Goal: Transaction & Acquisition: Book appointment/travel/reservation

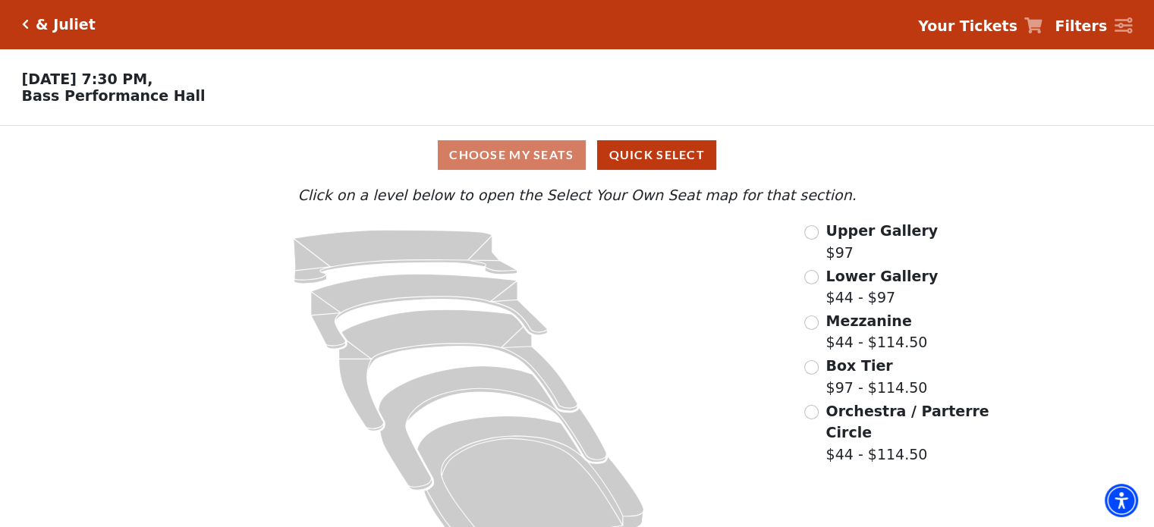
click at [26, 23] on icon "Click here to go back to filters" at bounding box center [25, 24] width 7 height 11
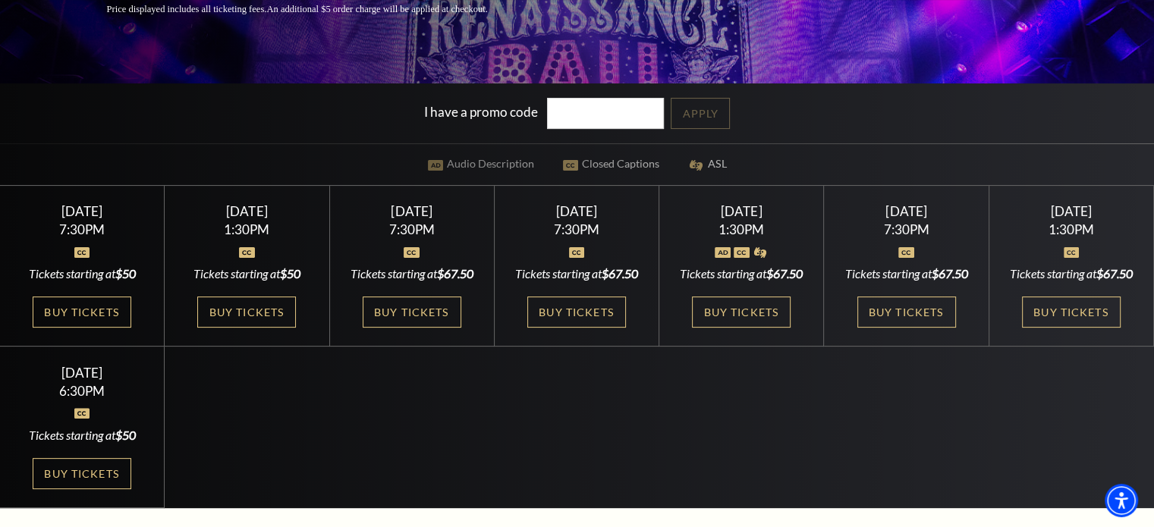
scroll to position [326, 0]
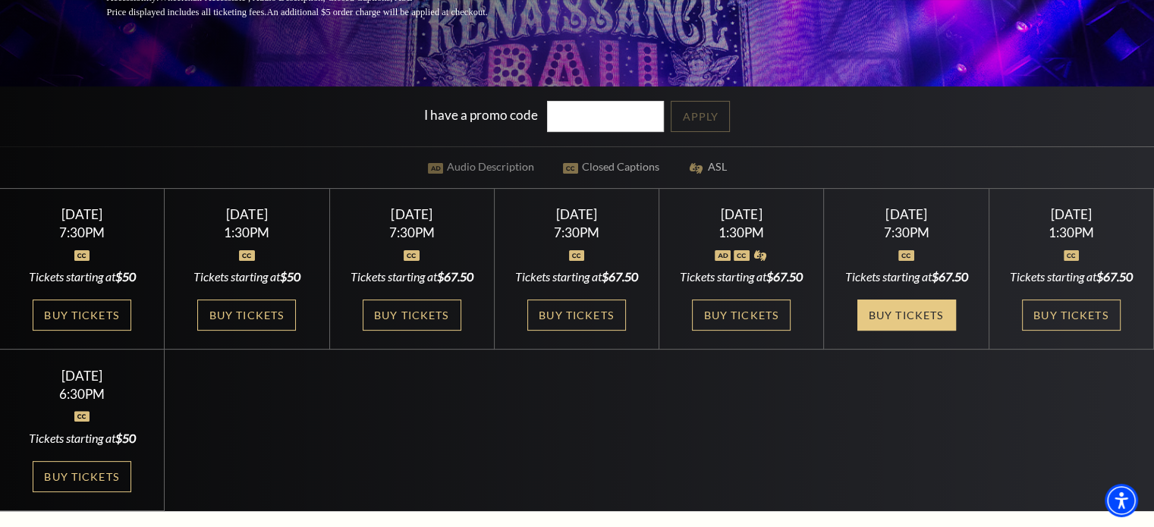
click at [893, 331] on link "Buy Tickets" at bounding box center [906, 315] width 99 height 31
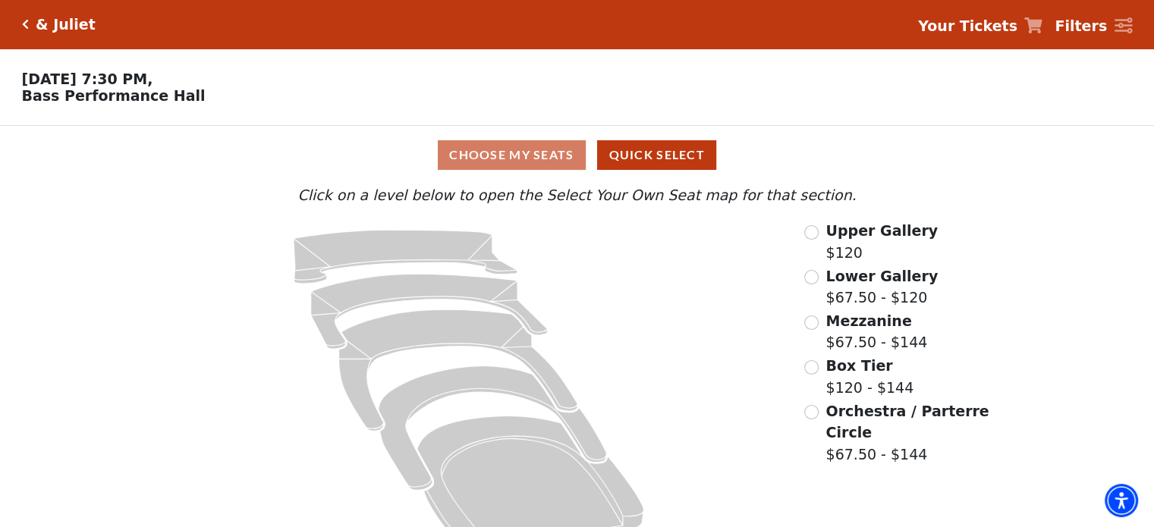
scroll to position [40, 0]
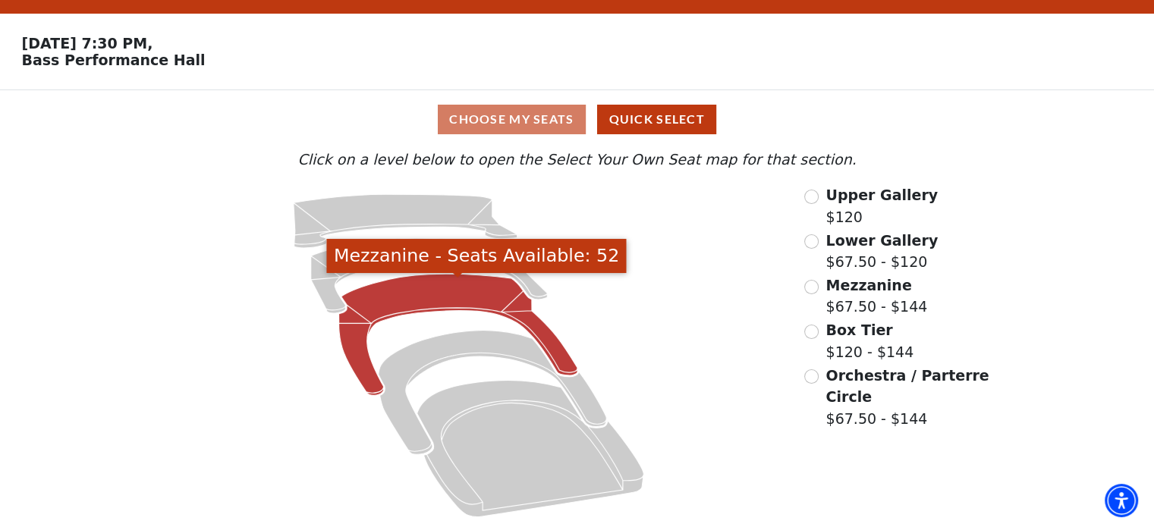
click at [440, 303] on icon "Mezzanine - Seats Available: 52" at bounding box center [458, 334] width 239 height 121
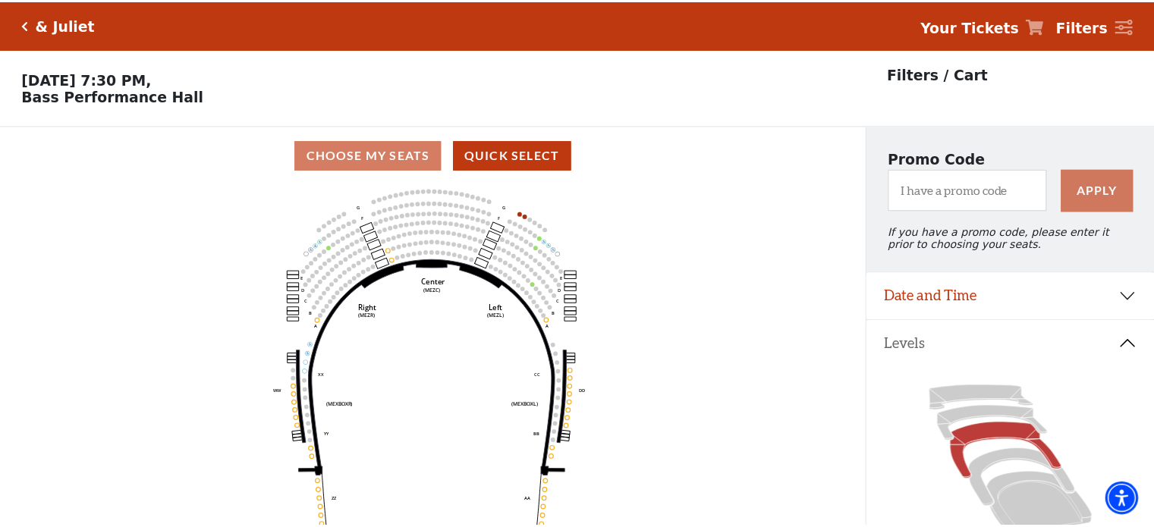
scroll to position [70, 0]
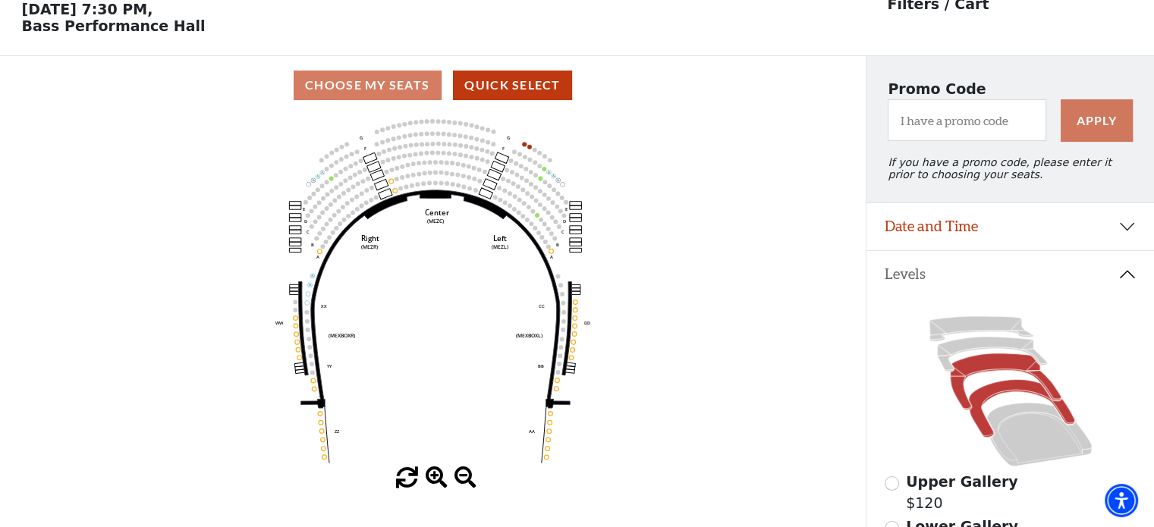
click at [992, 403] on icon at bounding box center [1020, 409] width 105 height 58
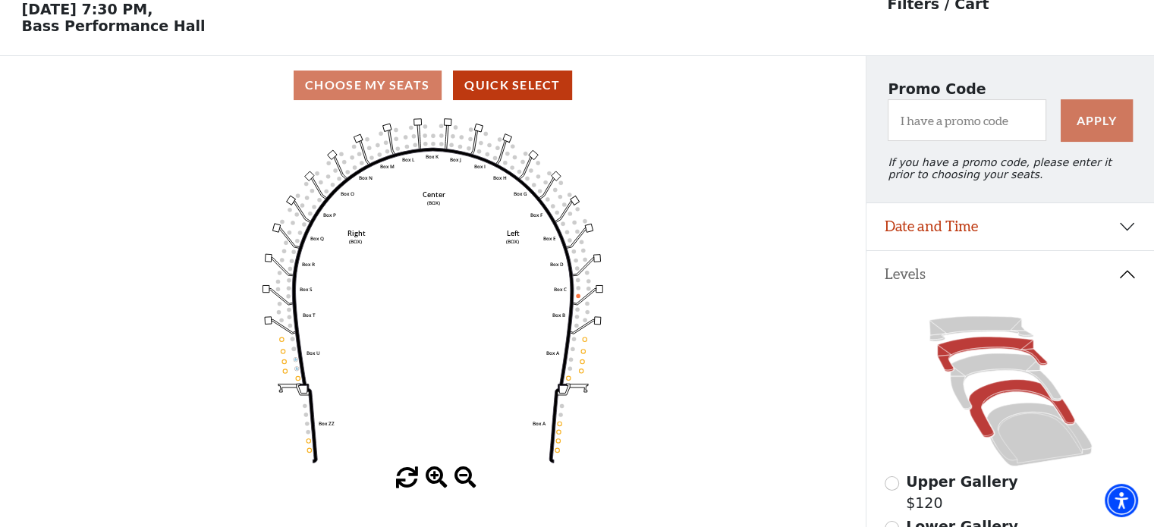
click at [1004, 348] on icon at bounding box center [992, 354] width 110 height 35
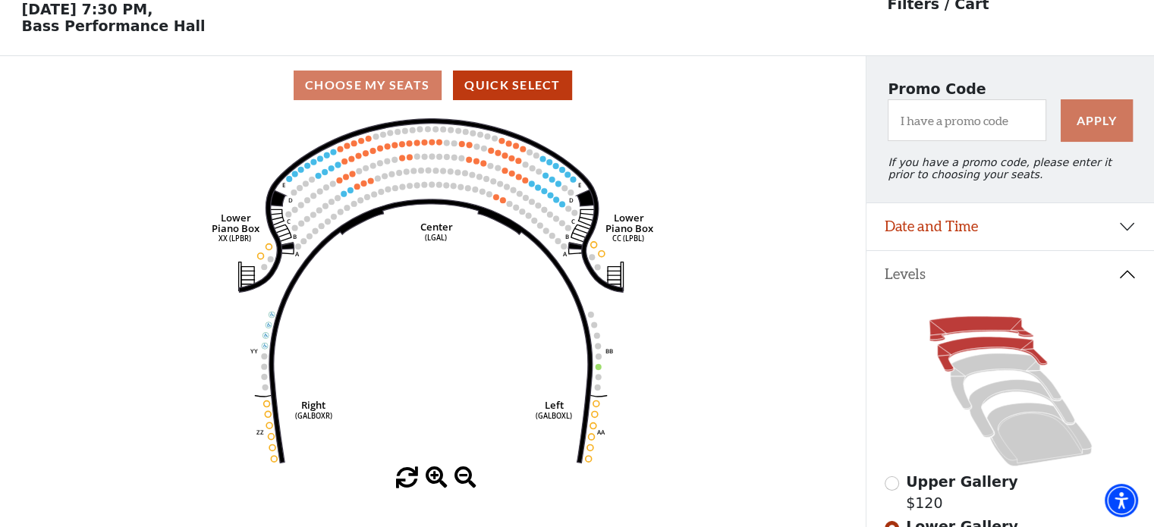
click at [985, 333] on icon at bounding box center [981, 329] width 104 height 25
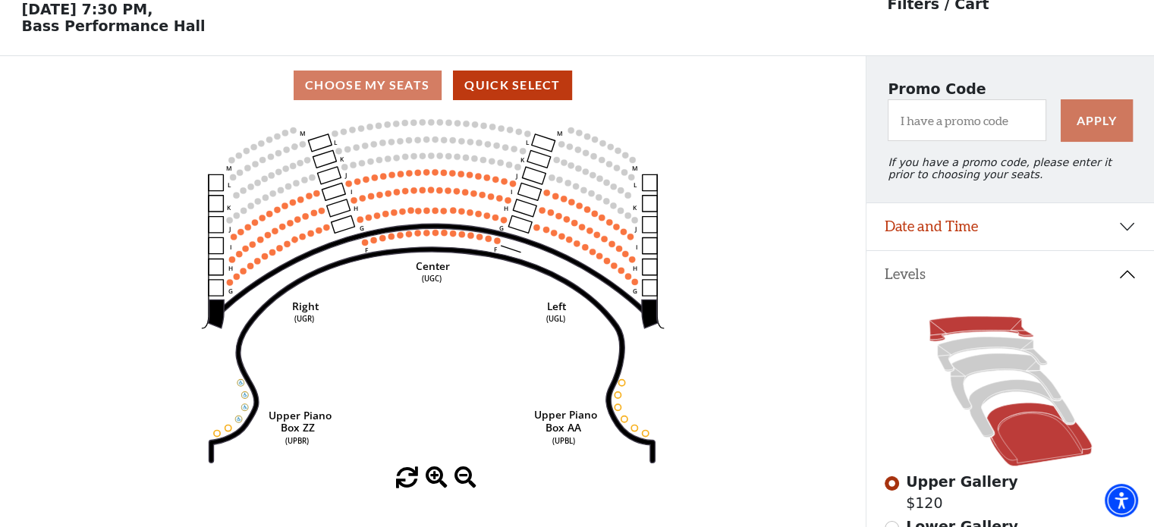
click at [1029, 454] on icon at bounding box center [1038, 435] width 105 height 64
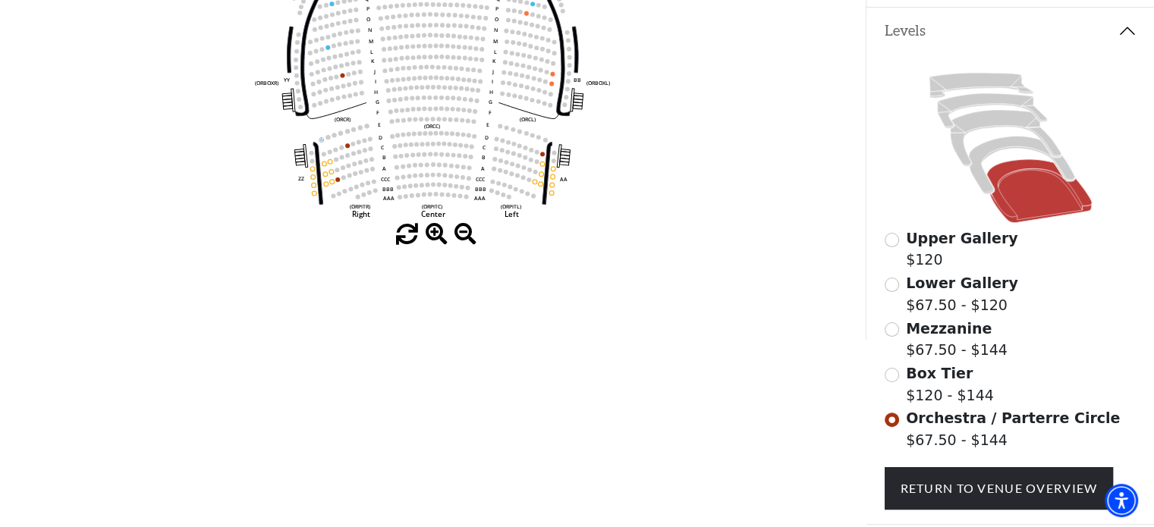
scroll to position [413, 0]
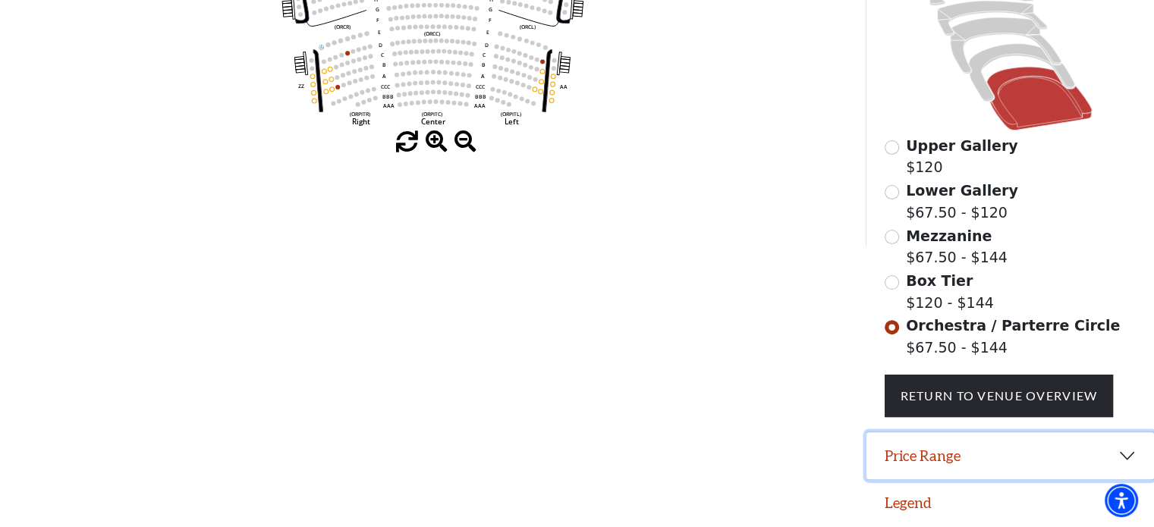
click at [912, 457] on button "Price Range" at bounding box center [1010, 455] width 288 height 47
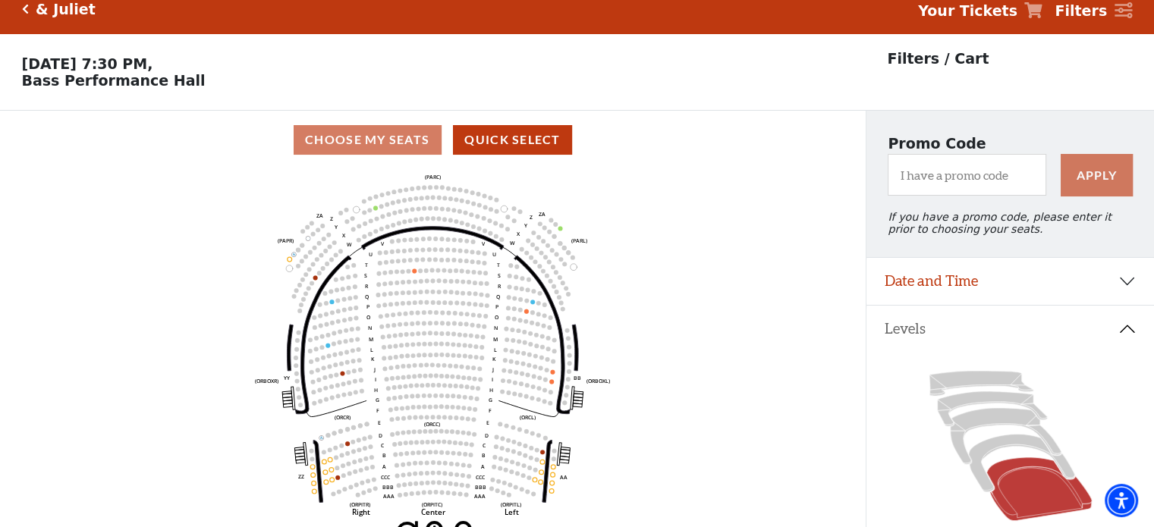
scroll to position [0, 0]
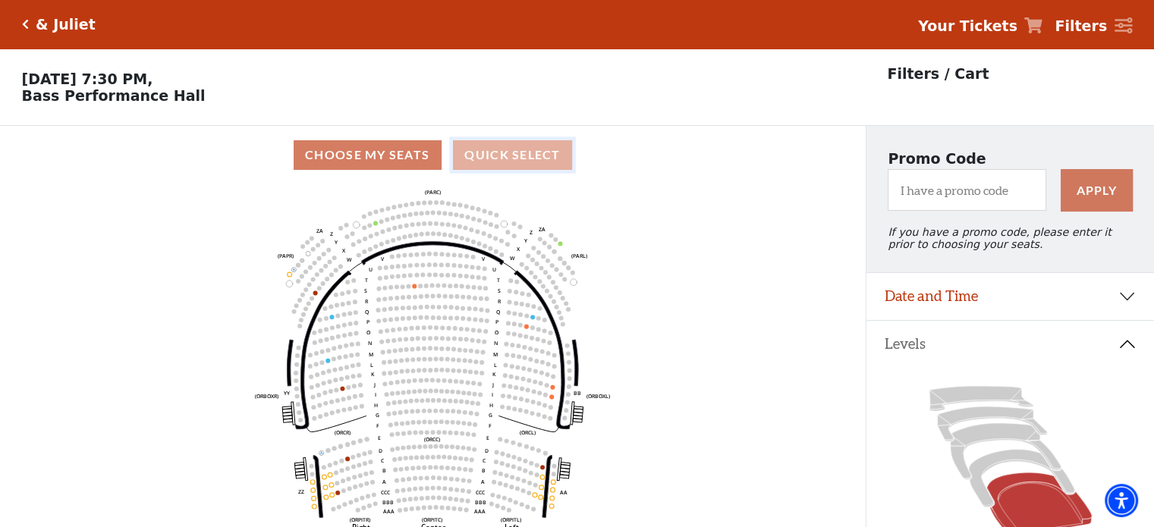
click at [544, 159] on button "Quick Select" at bounding box center [512, 155] width 119 height 30
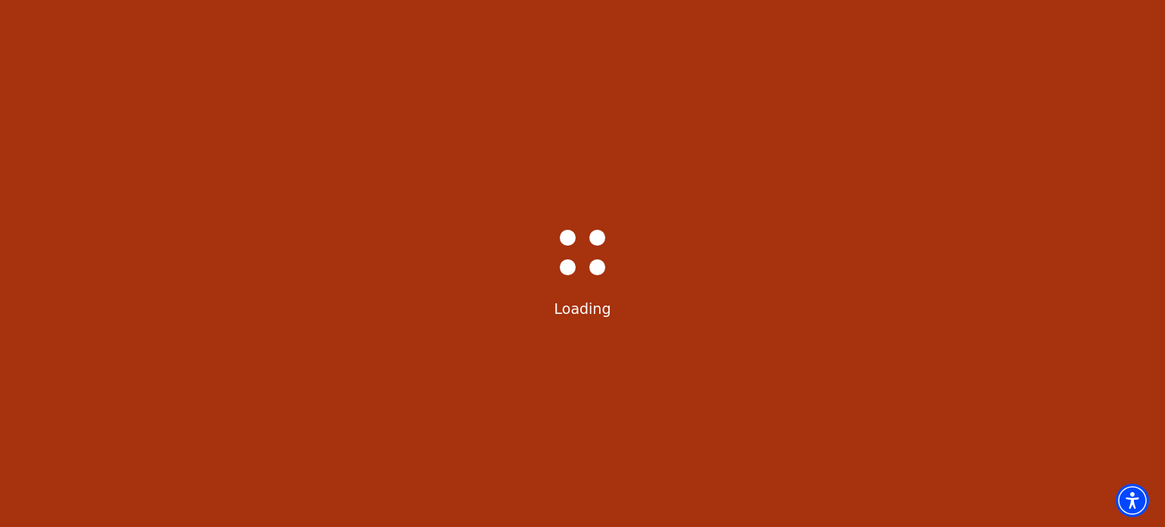
select select "6233"
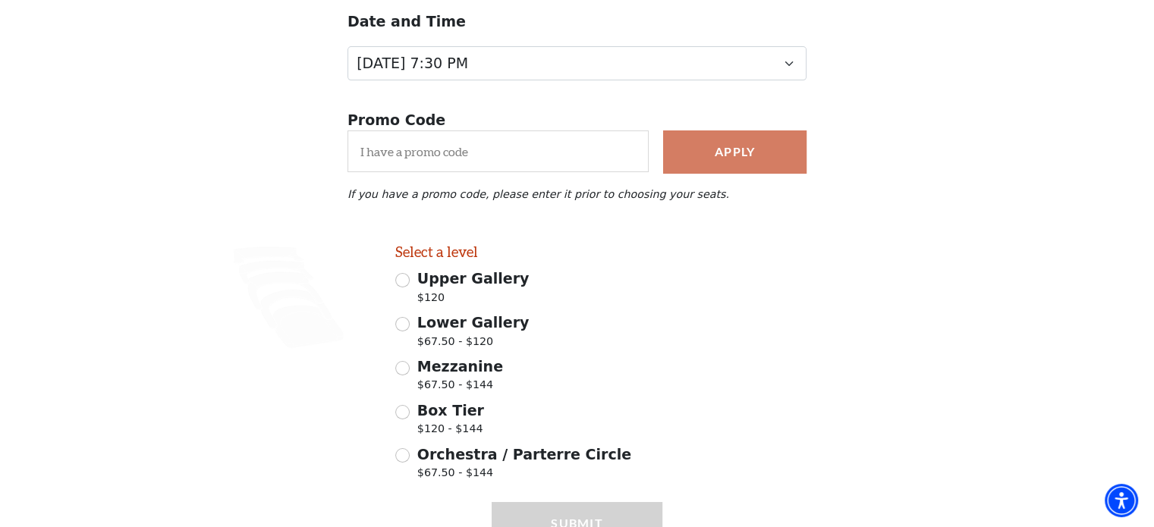
scroll to position [270, 0]
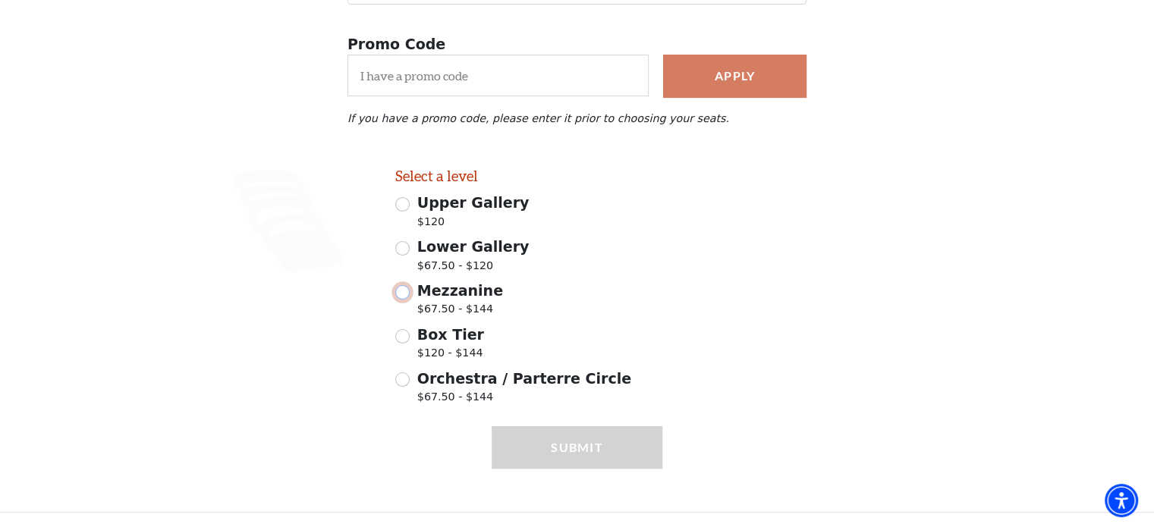
click at [402, 288] on input "Mezzanine $67.50 - $144" at bounding box center [402, 292] width 14 height 14
radio input "true"
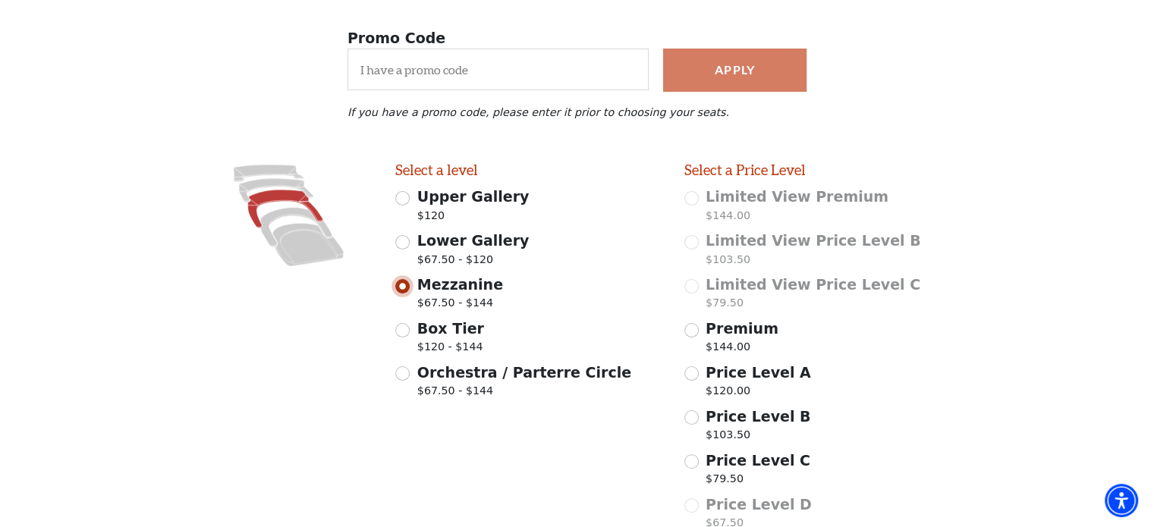
scroll to position [401, 0]
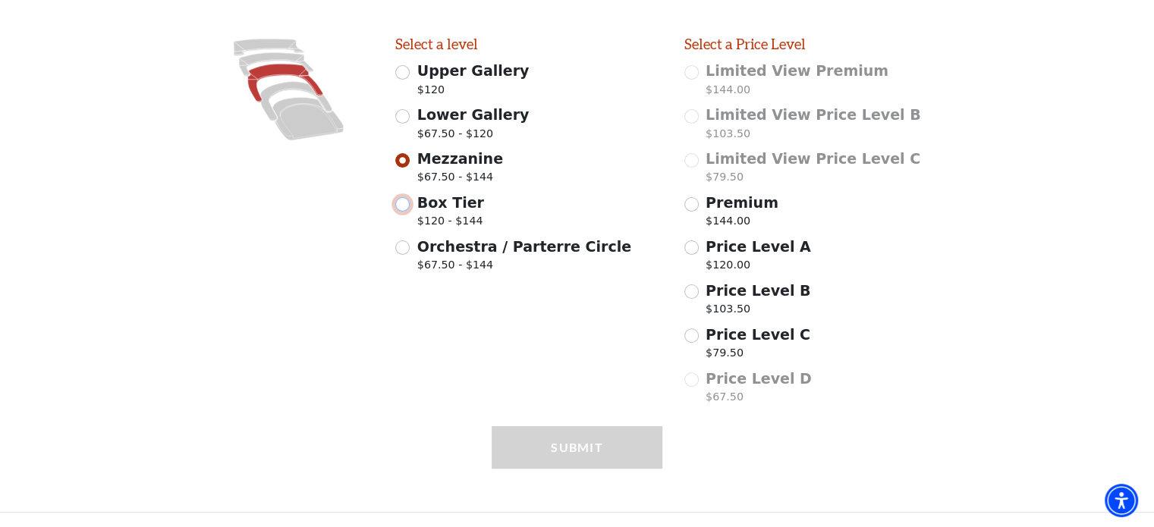
click at [409, 206] on input "Box Tier $120 - $144" at bounding box center [402, 204] width 14 height 14
radio input "true"
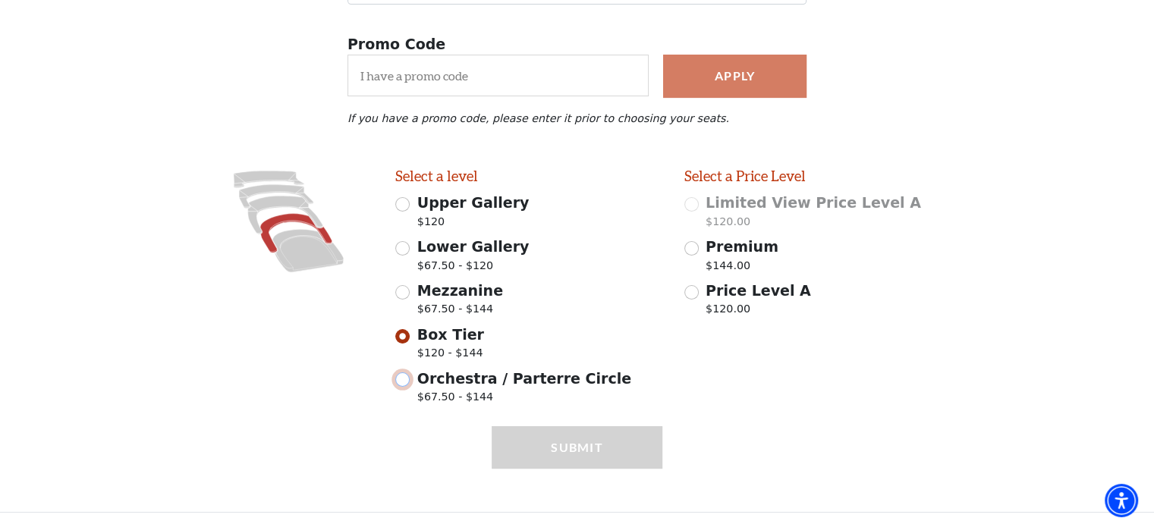
click at [402, 381] on input "Orchestra / Parterre Circle $67.50 - $144" at bounding box center [402, 379] width 14 height 14
radio input "true"
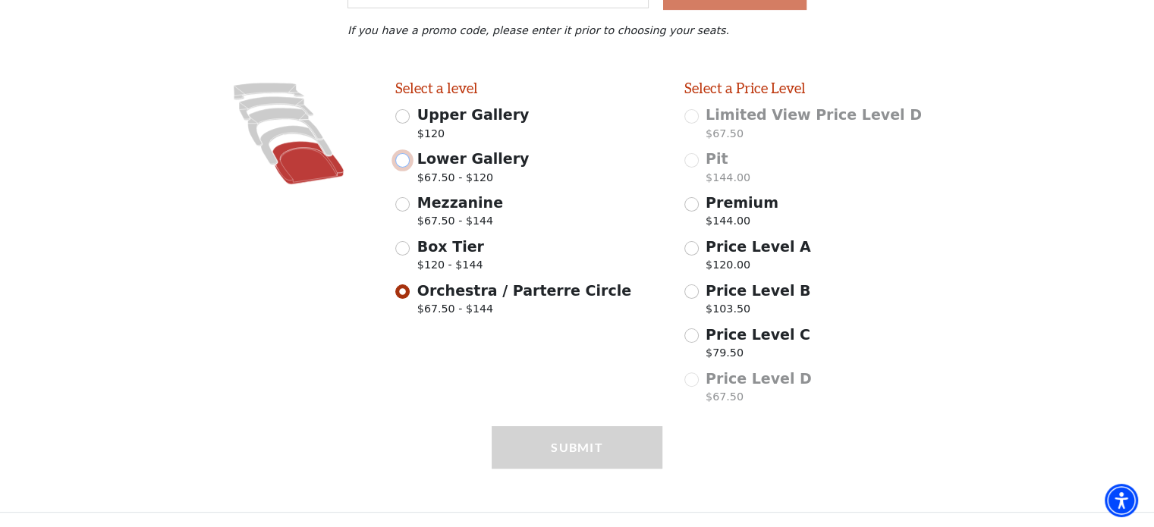
click at [407, 161] on input "Lower Gallery $67.50 - $120" at bounding box center [402, 160] width 14 height 14
radio input "true"
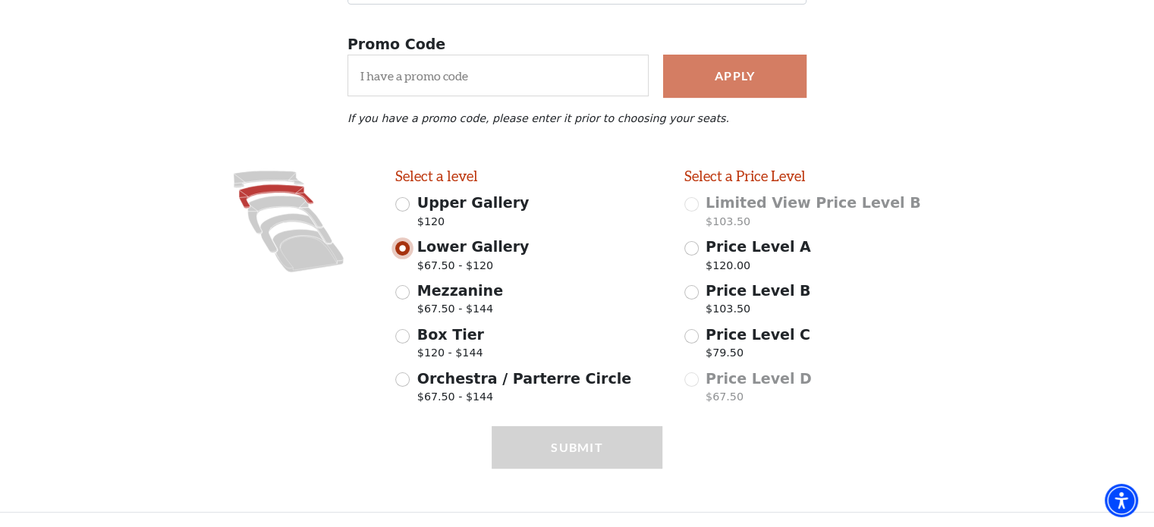
scroll to position [270, 0]
click at [401, 202] on input "Upper Gallery $120" at bounding box center [402, 204] width 14 height 14
radio input "true"
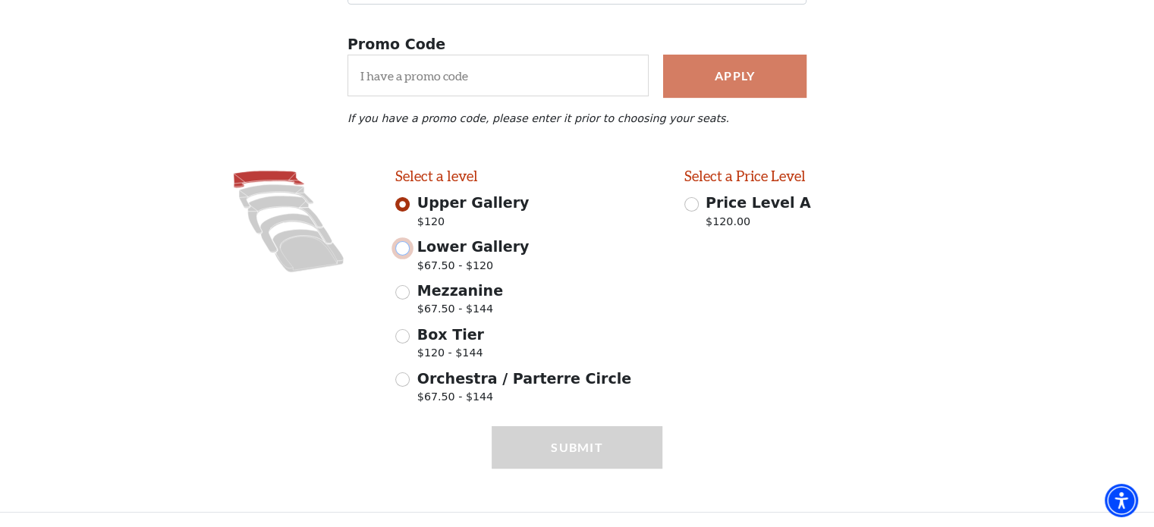
click at [397, 251] on input "Lower Gallery $67.50 - $120" at bounding box center [402, 248] width 14 height 14
radio input "true"
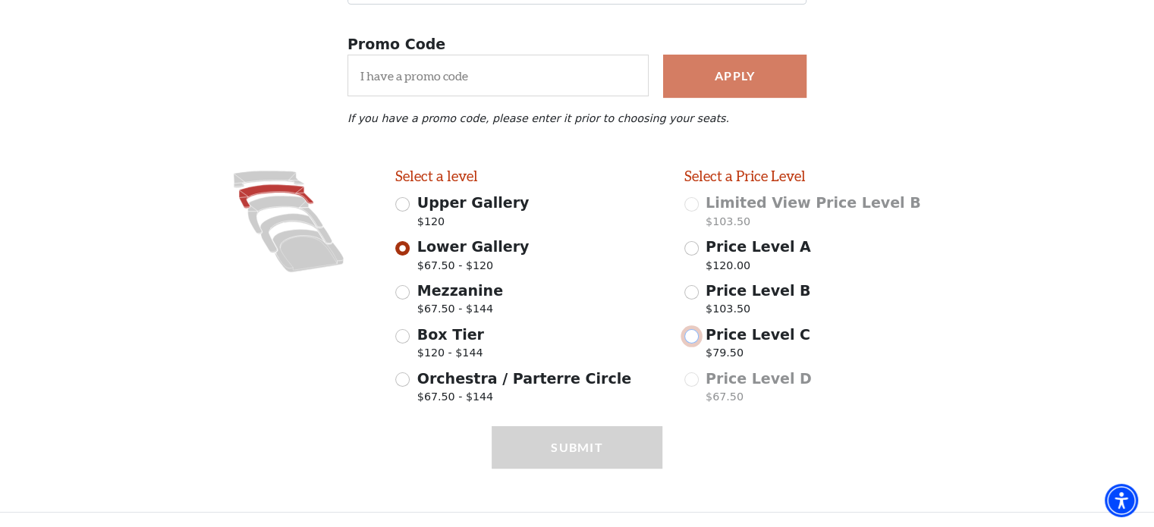
click at [692, 334] on input "Price Level C $79.50" at bounding box center [691, 336] width 14 height 14
radio input "true"
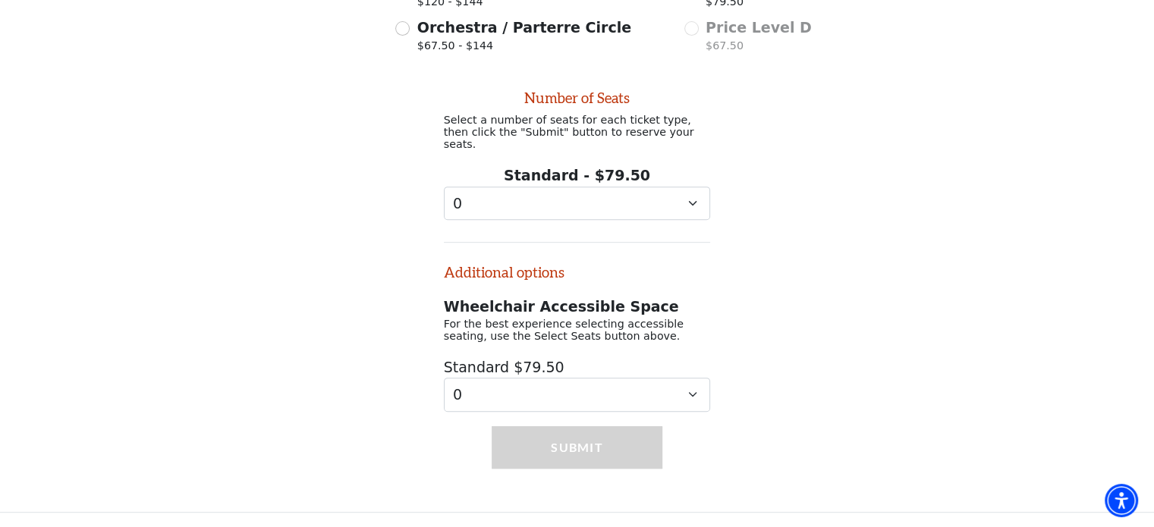
scroll to position [593, 0]
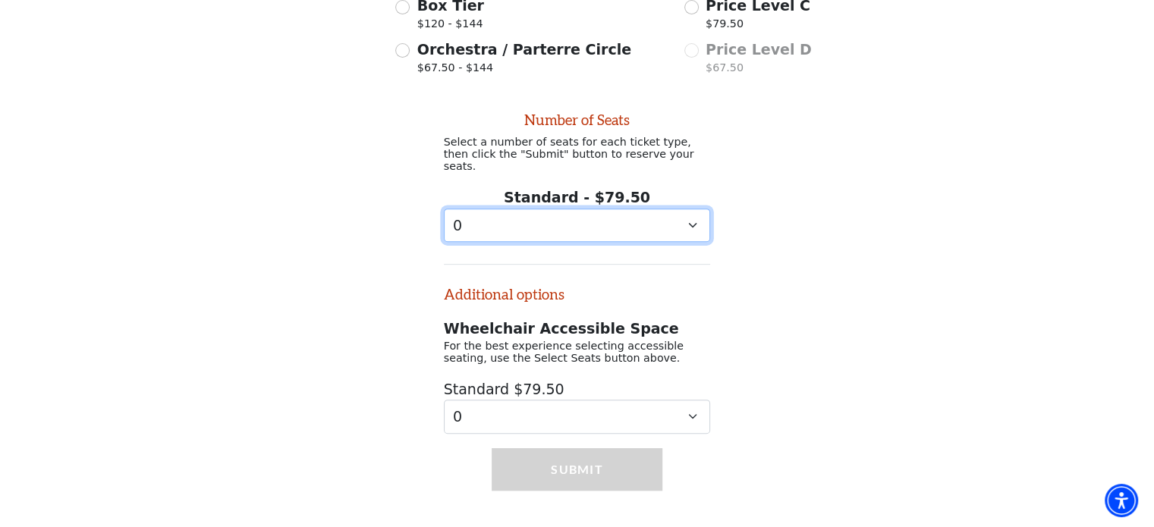
click at [665, 211] on select "0 1 2 3 4 5 6 7 8 9" at bounding box center [577, 226] width 267 height 34
select select "2"
click at [444, 209] on select "0 1 2 3 4 5 6 7 8 9" at bounding box center [577, 226] width 267 height 34
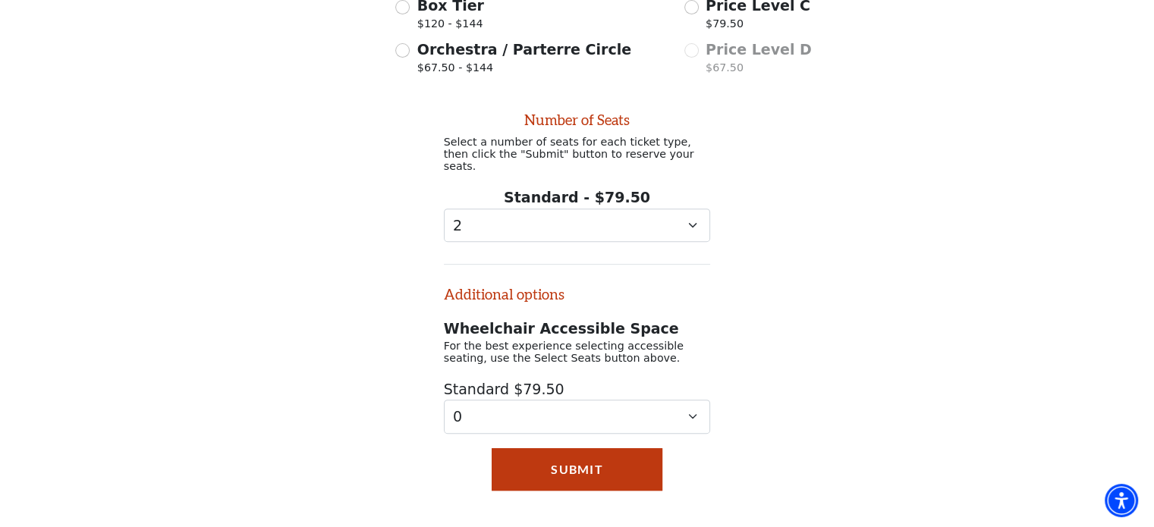
click at [347, 237] on div "Number of Seats Select a number of seats for each ticket type, then click the "…" at bounding box center [577, 258] width 1154 height 351
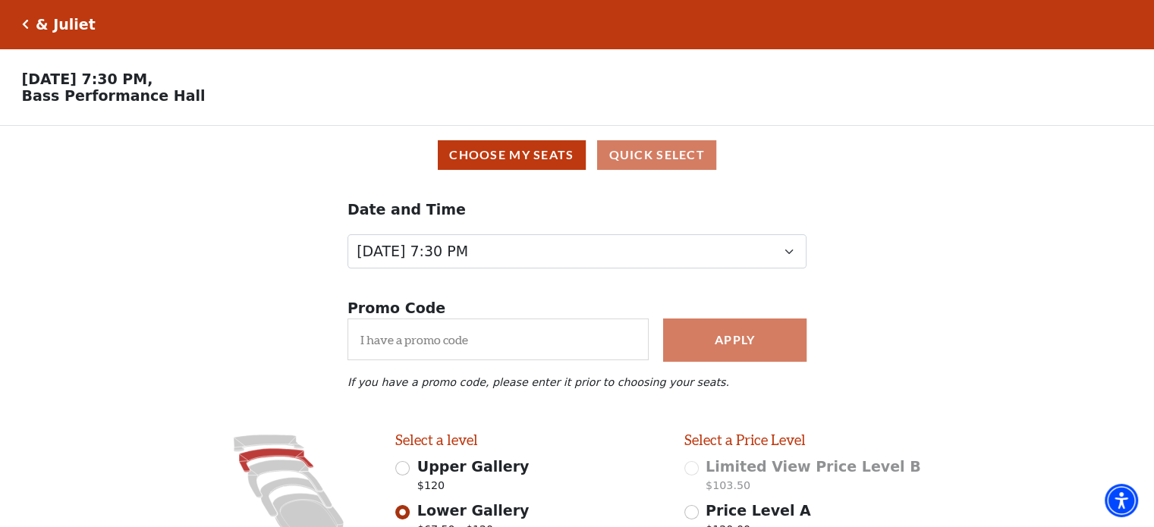
scroll to position [0, 0]
click at [523, 161] on button "Choose My Seats" at bounding box center [512, 155] width 148 height 30
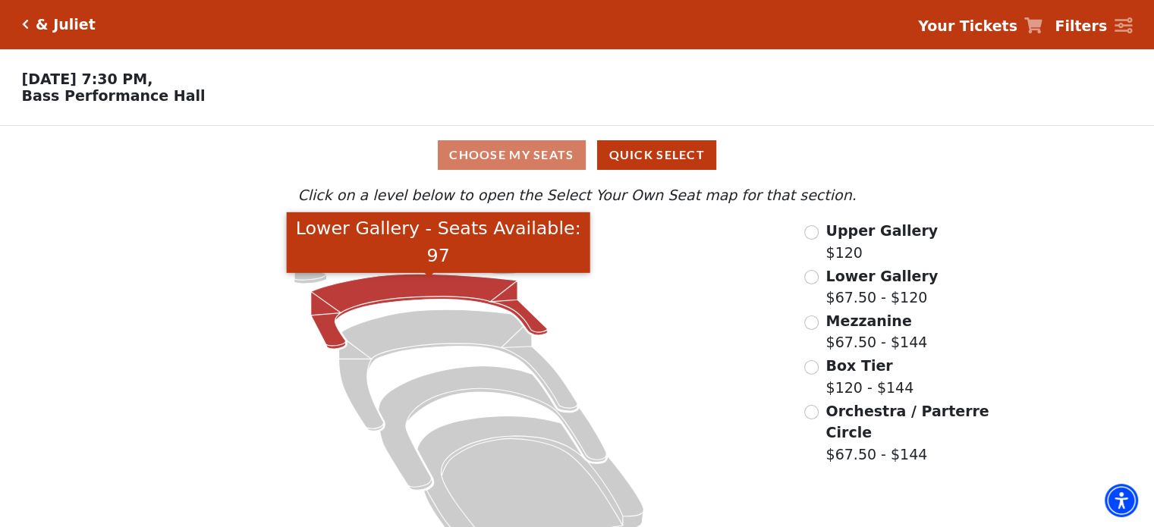
click at [438, 291] on icon "Lower Gallery - Seats Available: 97" at bounding box center [429, 311] width 237 height 75
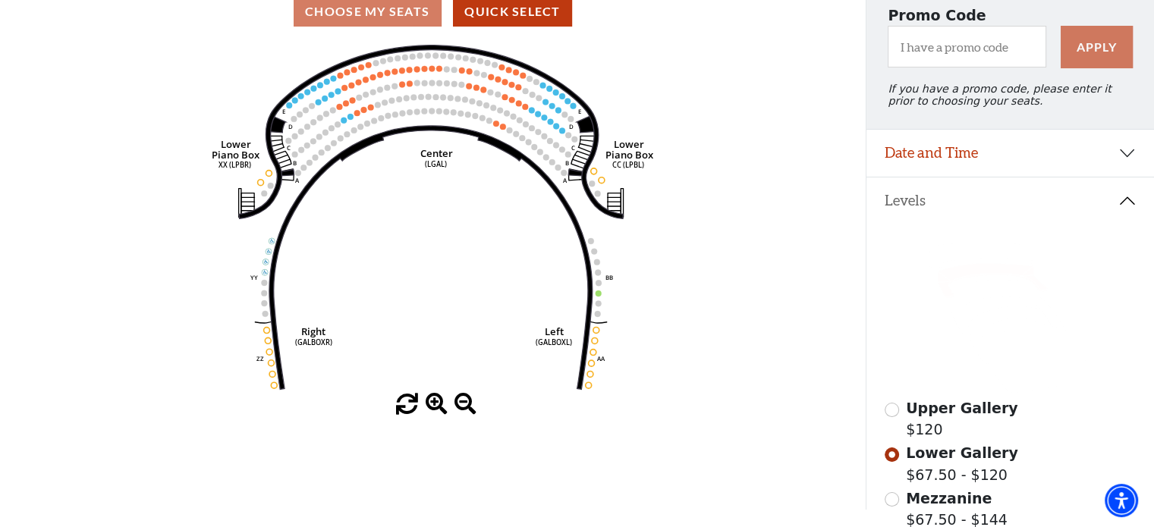
scroll to position [128, 0]
